Goal: Find specific page/section: Find specific page/section

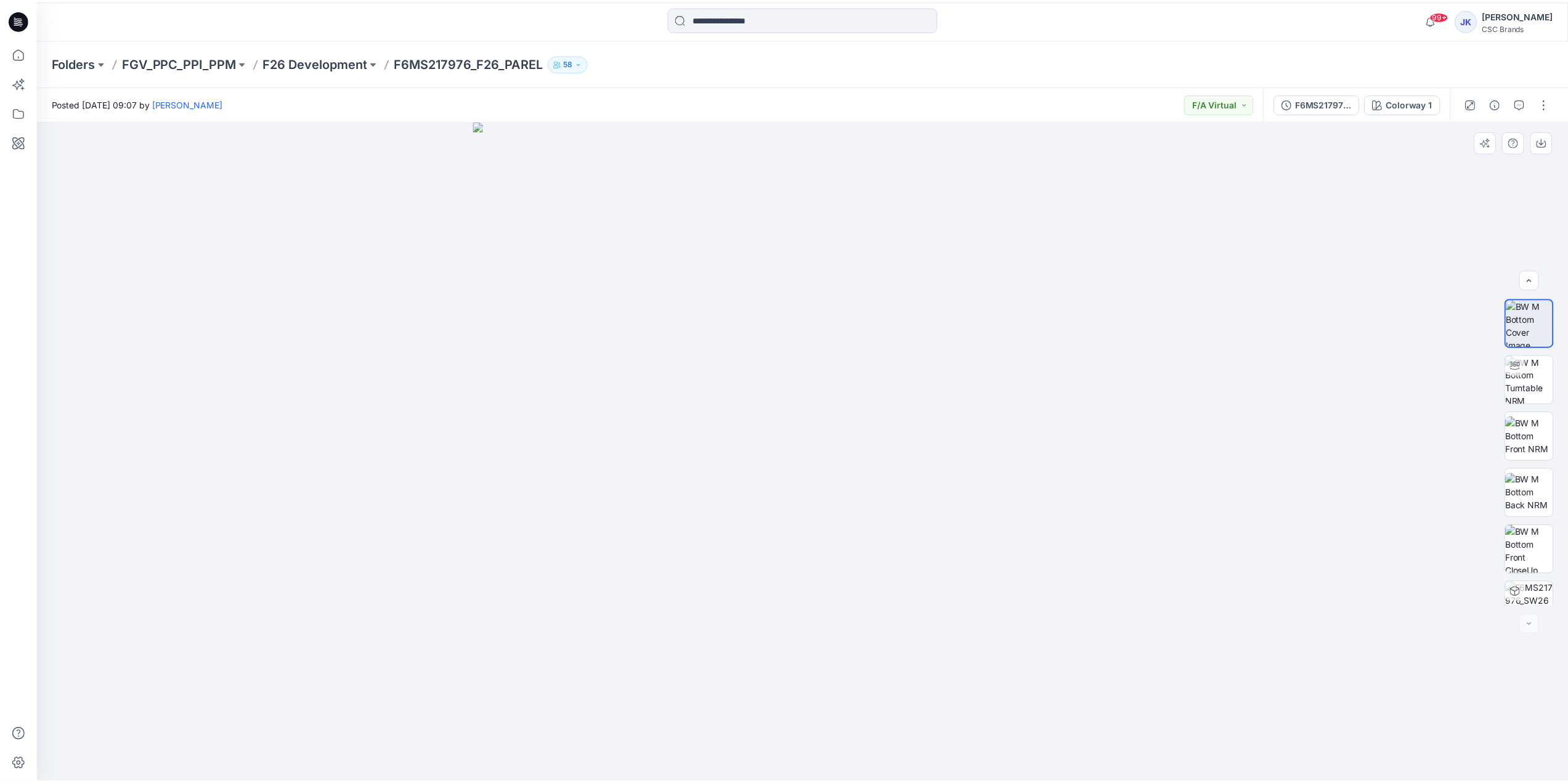
scroll to position [81, 0]
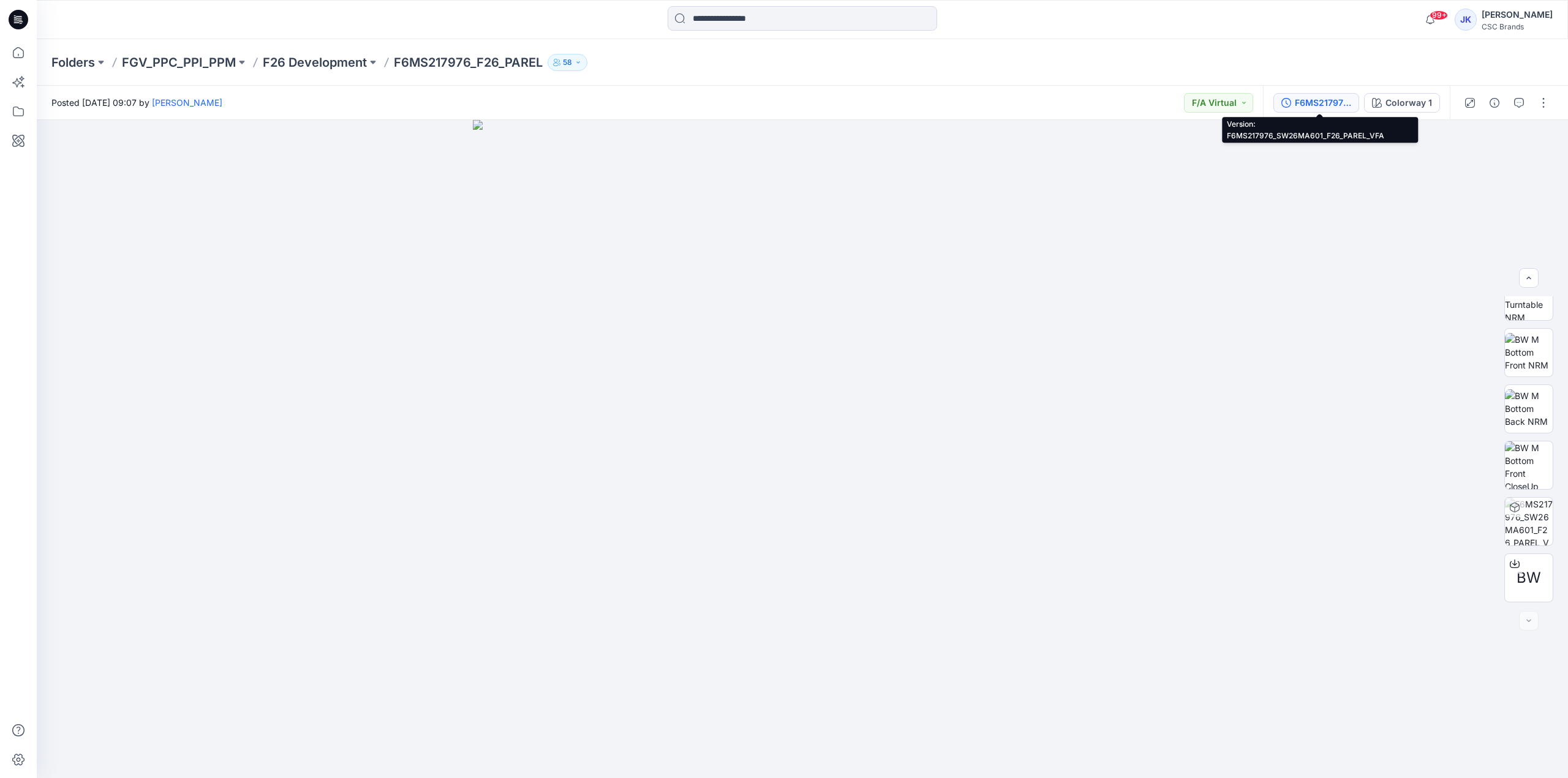
click at [1333, 96] on div "F6MS217976_SW26MA601_F26_PAREL_VFA" at bounding box center [1322, 103] width 57 height 14
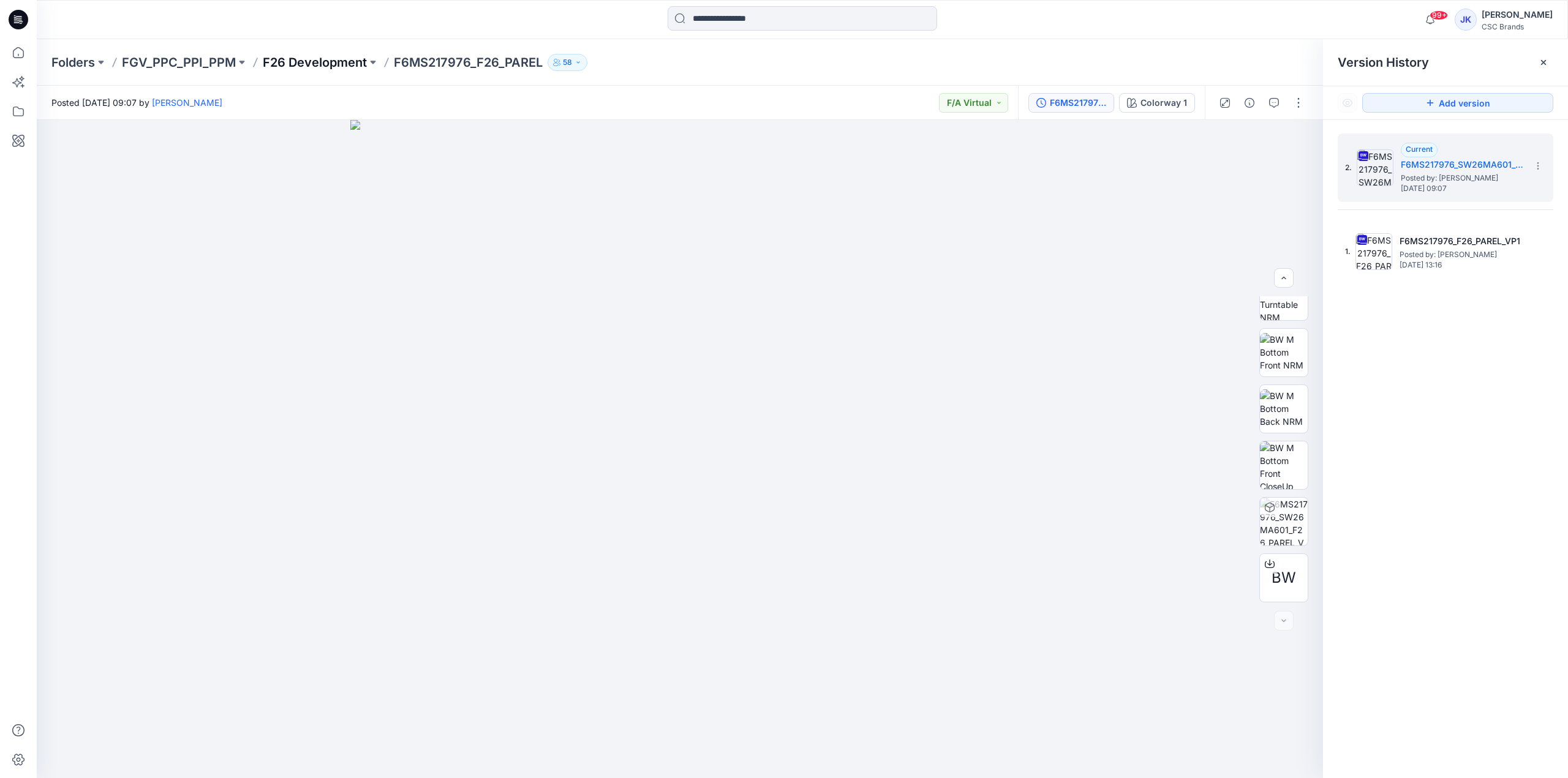
click at [327, 63] on p "F26 Development" at bounding box center [314, 62] width 104 height 17
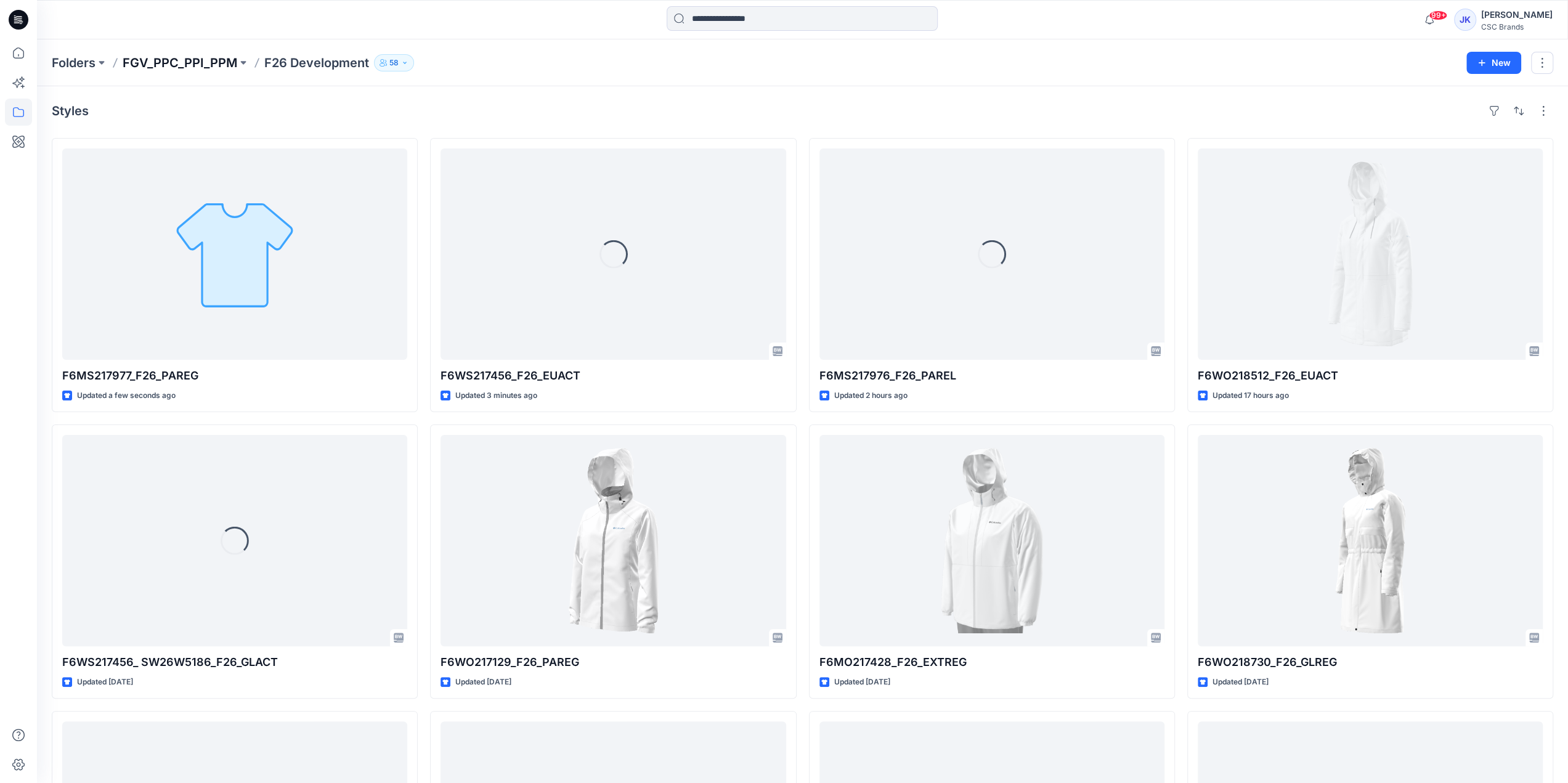
click at [222, 64] on p "FGV_PPC_PPI_PPM" at bounding box center [179, 63] width 115 height 17
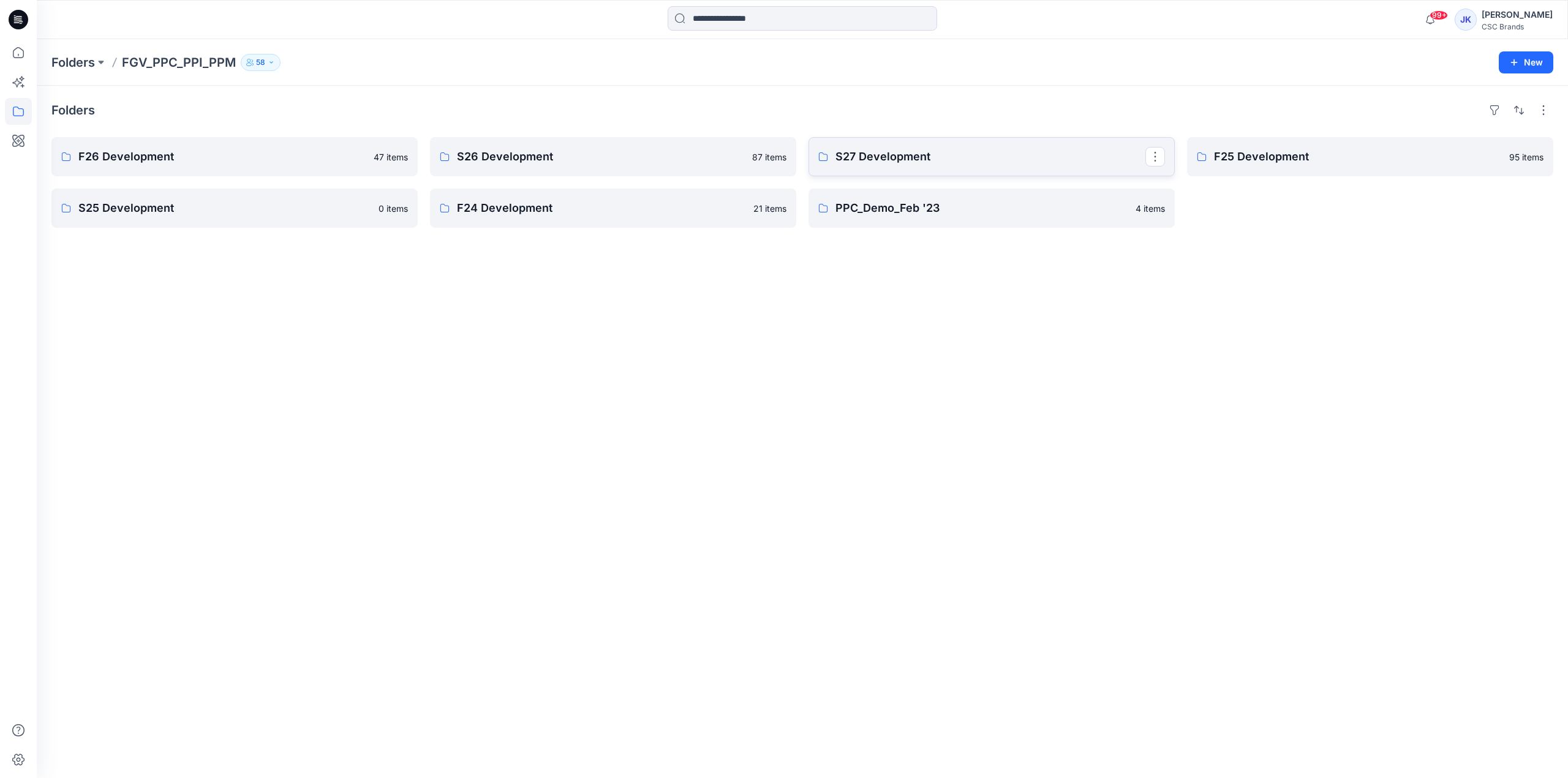
click at [1056, 142] on link "S27 Development" at bounding box center [991, 157] width 366 height 39
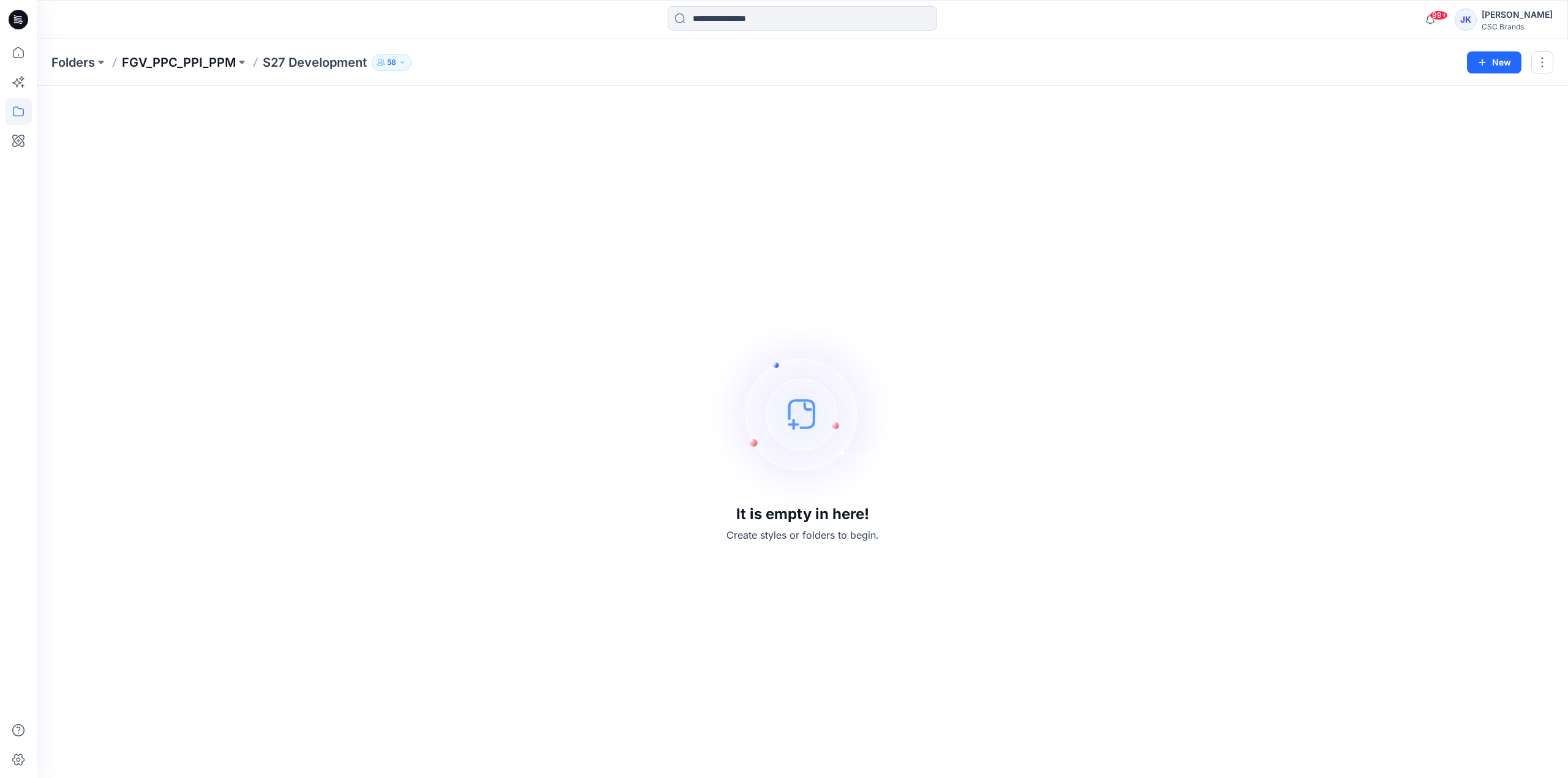
click at [201, 67] on p "FGV_PPC_PPI_PPM" at bounding box center [178, 62] width 114 height 17
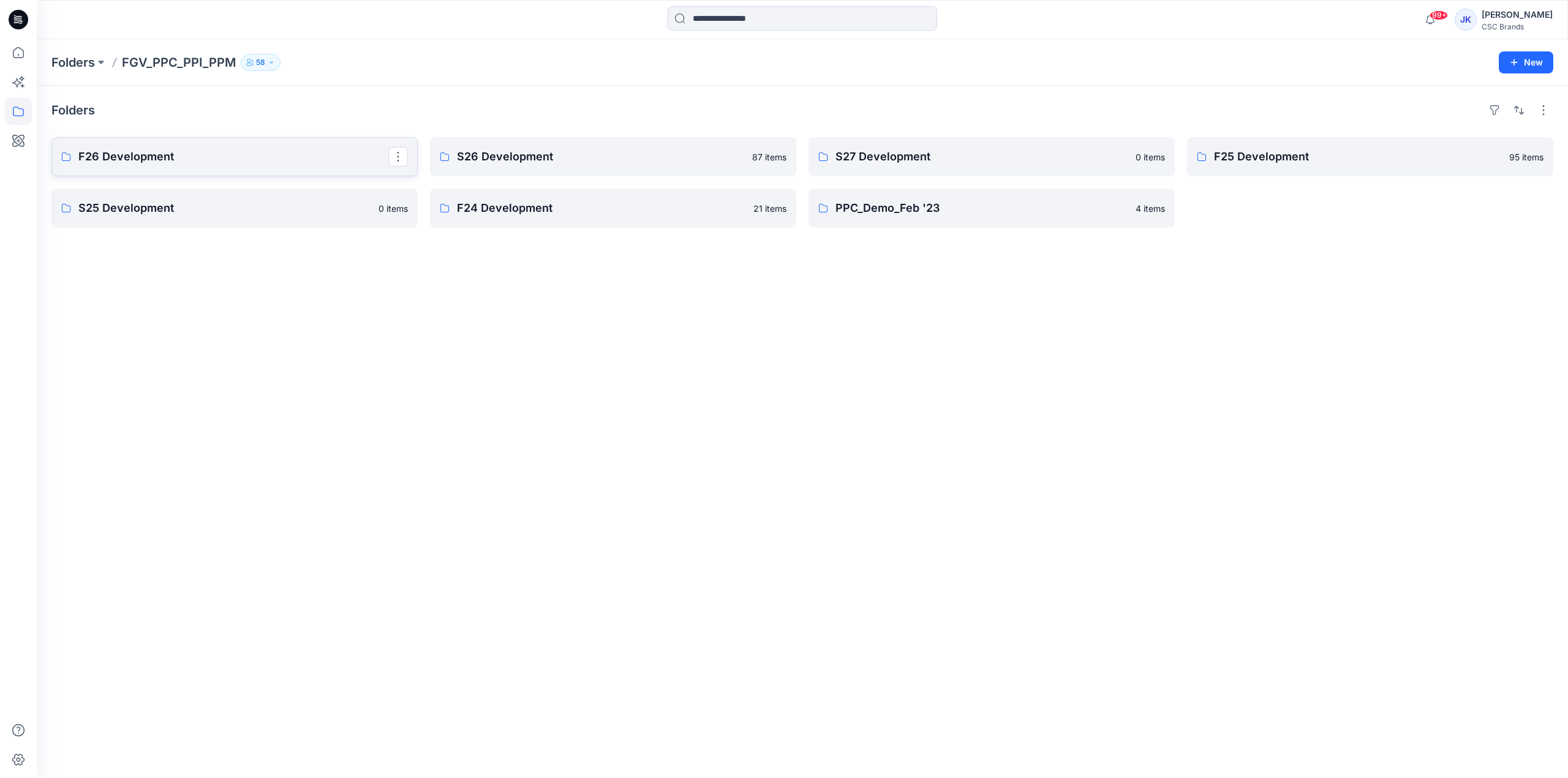
click at [205, 157] on p "F26 Development" at bounding box center [234, 157] width 310 height 17
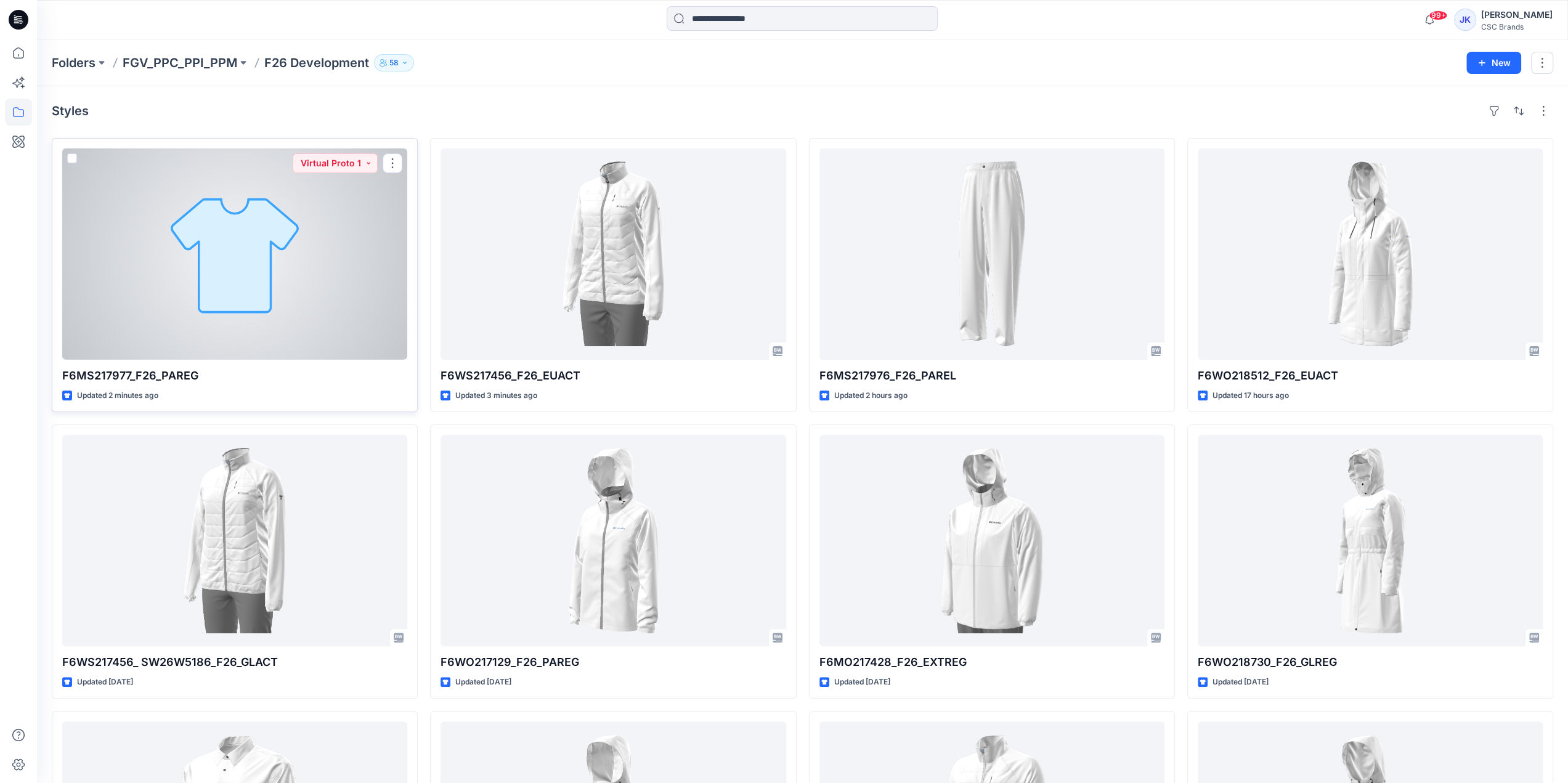
click at [237, 297] on div at bounding box center [235, 254] width 345 height 212
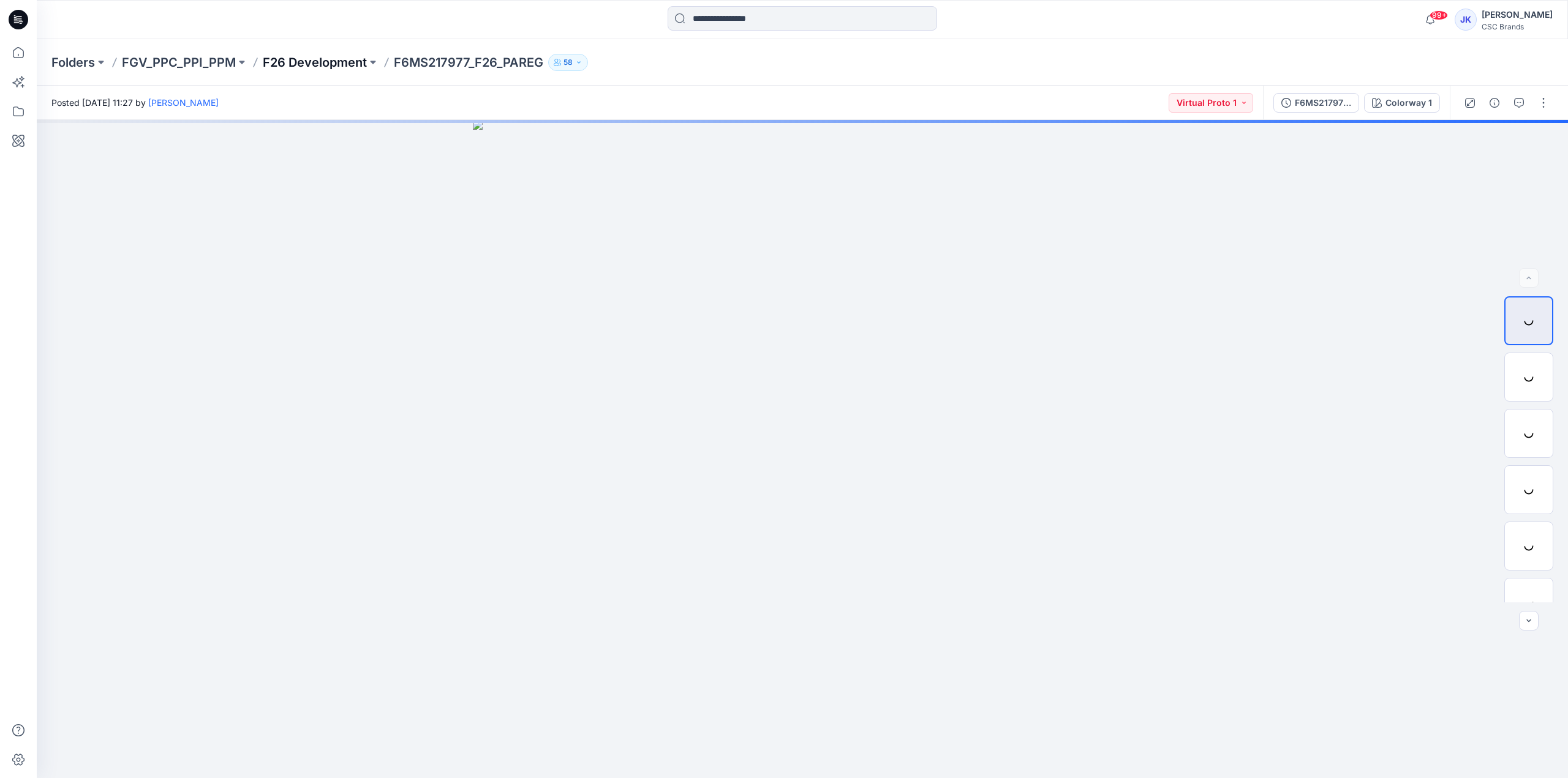
click at [324, 58] on p "F26 Development" at bounding box center [314, 62] width 104 height 17
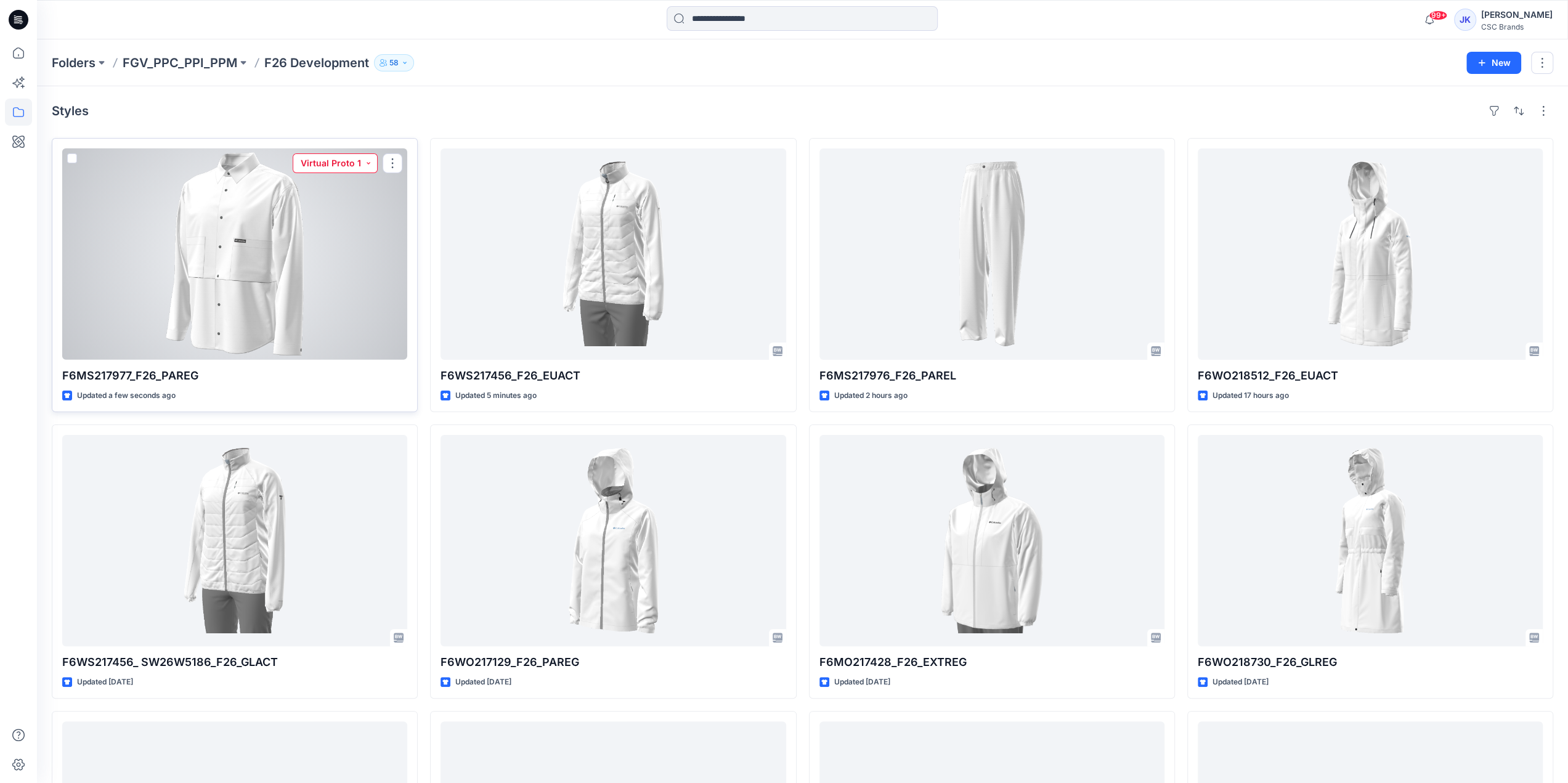
click at [354, 163] on button "Virtual Proto 1" at bounding box center [335, 162] width 85 height 20
click at [324, 302] on p "F/A Virtual" at bounding box center [313, 301] width 43 height 16
